Goal: Transaction & Acquisition: Book appointment/travel/reservation

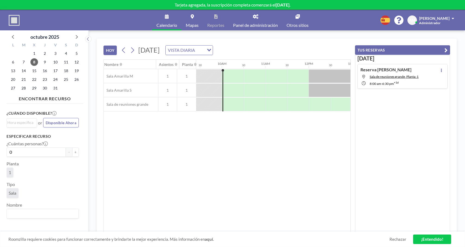
scroll to position [0, 412]
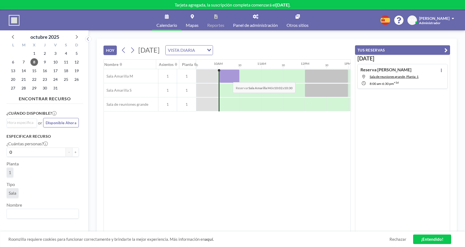
click at [228, 78] on div at bounding box center [229, 76] width 20 height 14
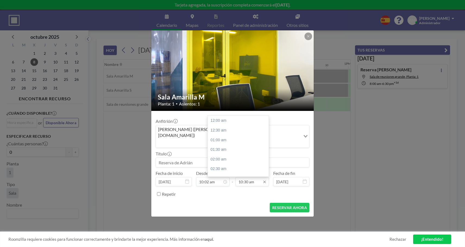
scroll to position [203, 0]
click at [247, 177] on input "10:30 am" at bounding box center [251, 181] width 33 height 9
click at [222, 155] on div "12:30 pm" at bounding box center [238, 160] width 61 height 10
type input "12:30 pm"
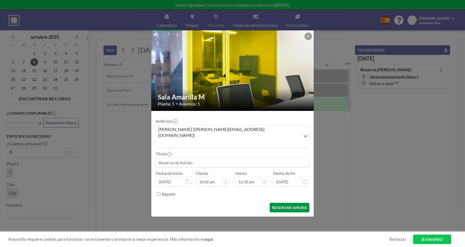
click at [289, 204] on button "RESERVAR AHORA" at bounding box center [289, 207] width 40 height 9
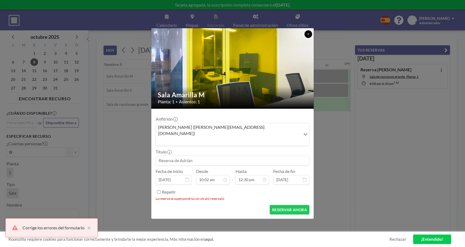
click at [308, 35] on icon at bounding box center [308, 34] width 2 height 2
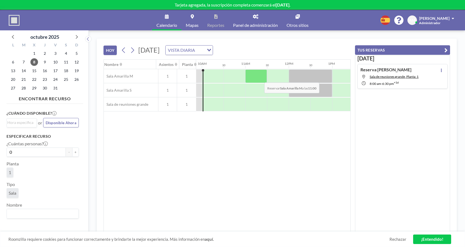
scroll to position [0, 423]
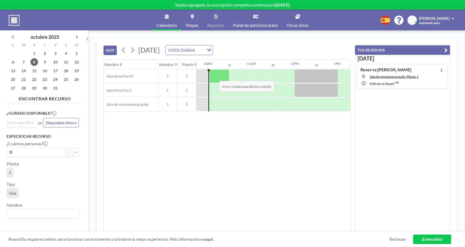
click at [215, 77] on div at bounding box center [219, 76] width 20 height 14
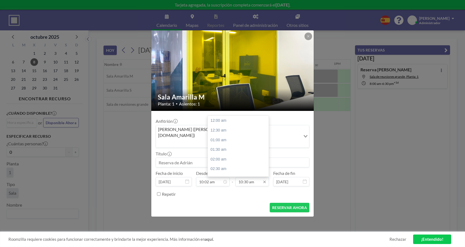
click at [245, 177] on input "10:30 am" at bounding box center [251, 181] width 33 height 9
click at [220, 145] on div "12:00 pm" at bounding box center [238, 150] width 61 height 10
type input "12:00 pm"
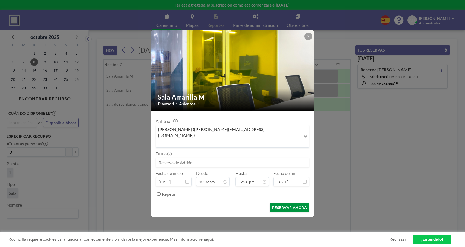
click at [295, 203] on button "RESERVAR AHORA" at bounding box center [289, 207] width 40 height 9
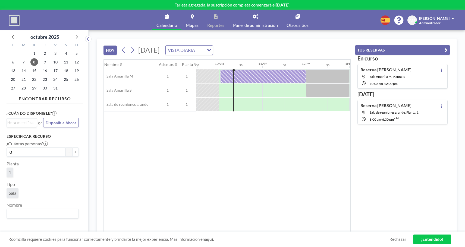
scroll to position [0, 412]
